Goal: Task Accomplishment & Management: Manage account settings

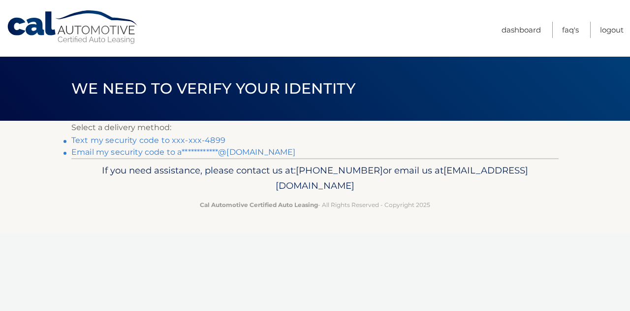
click at [183, 140] on link "Text my security code to xxx-xxx-4899" at bounding box center [148, 139] width 154 height 9
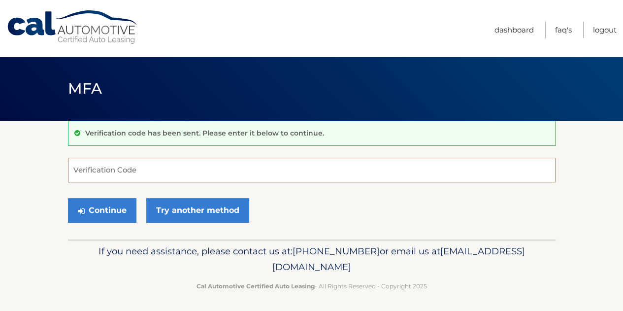
click at [171, 170] on input "Verification Code" at bounding box center [311, 170] width 487 height 25
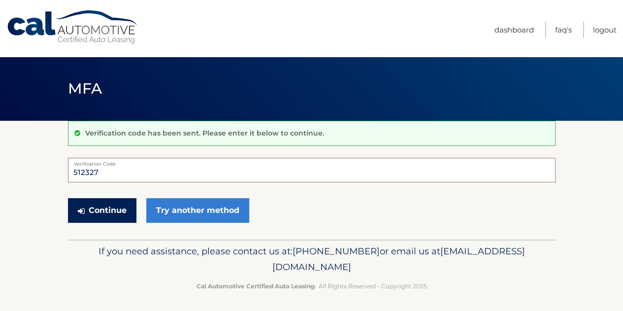
type input "512327"
click at [101, 203] on button "Continue" at bounding box center [102, 210] width 68 height 25
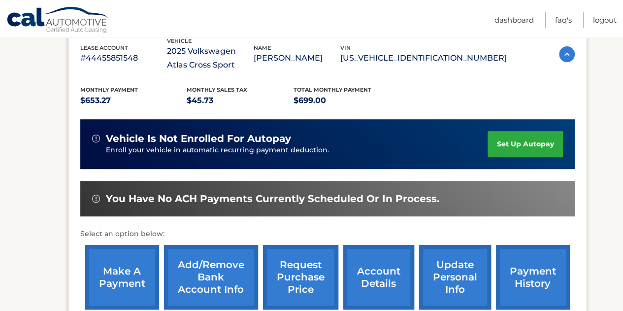
scroll to position [180, 0]
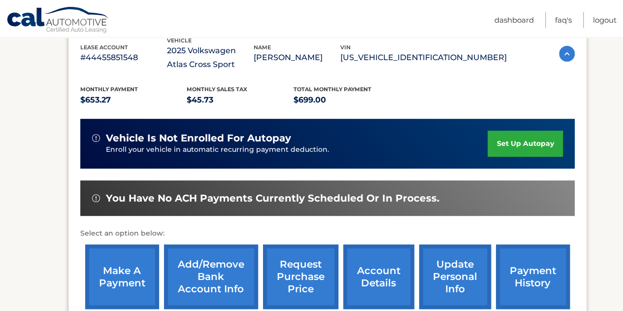
click at [135, 258] on link "make a payment" at bounding box center [122, 276] width 74 height 64
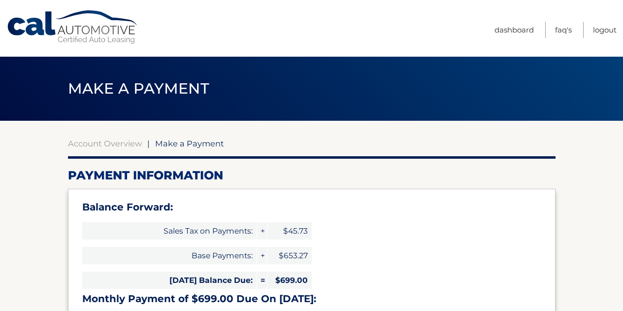
select select "ODc1MWU5NDYtYTUyMy00ZWE3LTg0M2UtOTY1Mjg2YWRjYzU2"
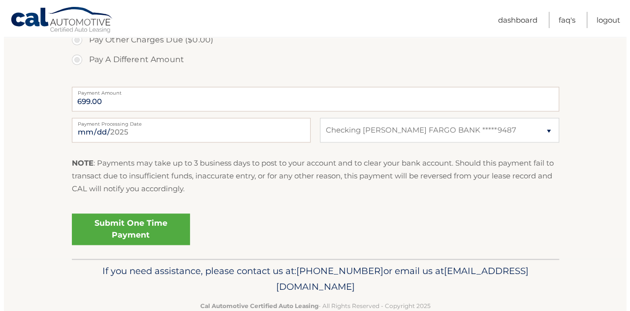
scroll to position [437, 0]
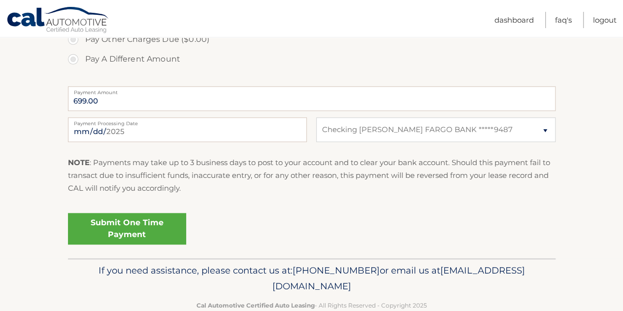
click at [154, 223] on link "Submit One Time Payment" at bounding box center [127, 229] width 118 height 32
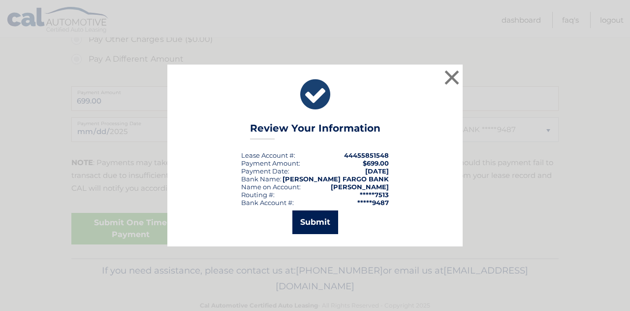
click at [320, 223] on button "Submit" at bounding box center [315, 222] width 46 height 24
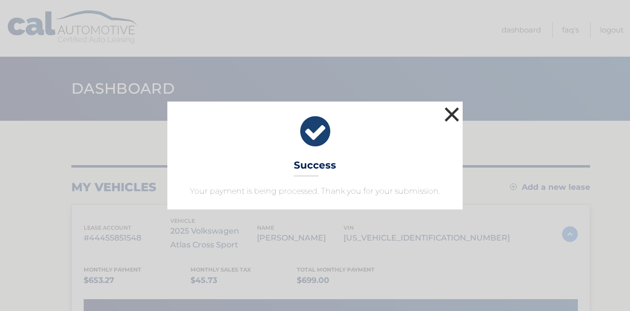
click at [452, 114] on button "×" at bounding box center [452, 114] width 20 height 20
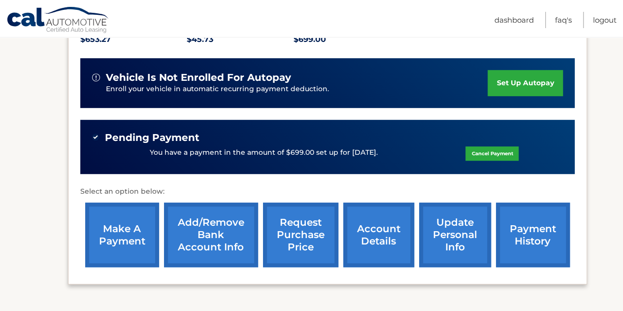
scroll to position [242, 0]
